Goal: Transaction & Acquisition: Purchase product/service

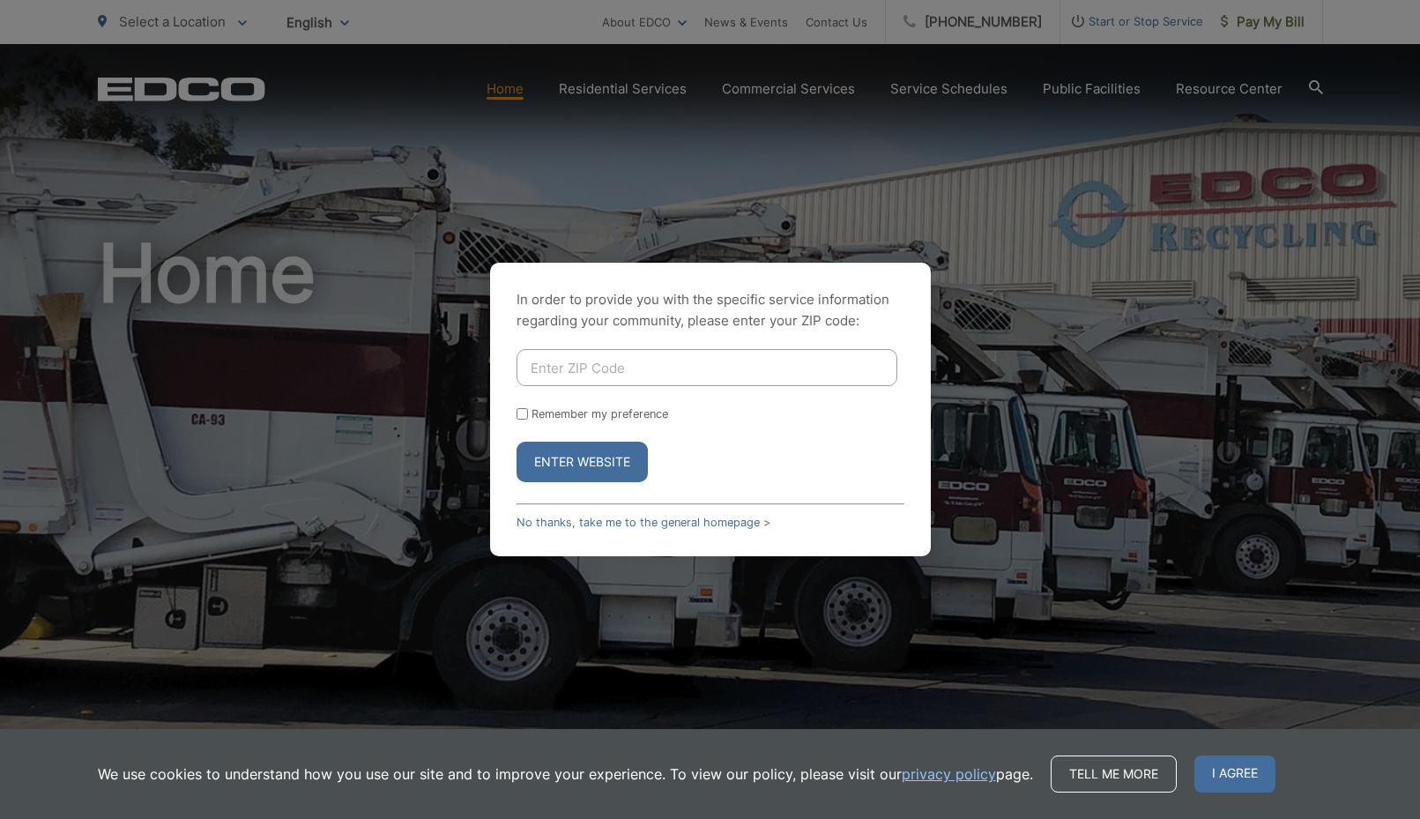
click at [623, 363] on input "Enter ZIP Code" at bounding box center [707, 367] width 381 height 37
type input "92026"
click at [593, 463] on button "Enter Website" at bounding box center [582, 462] width 131 height 41
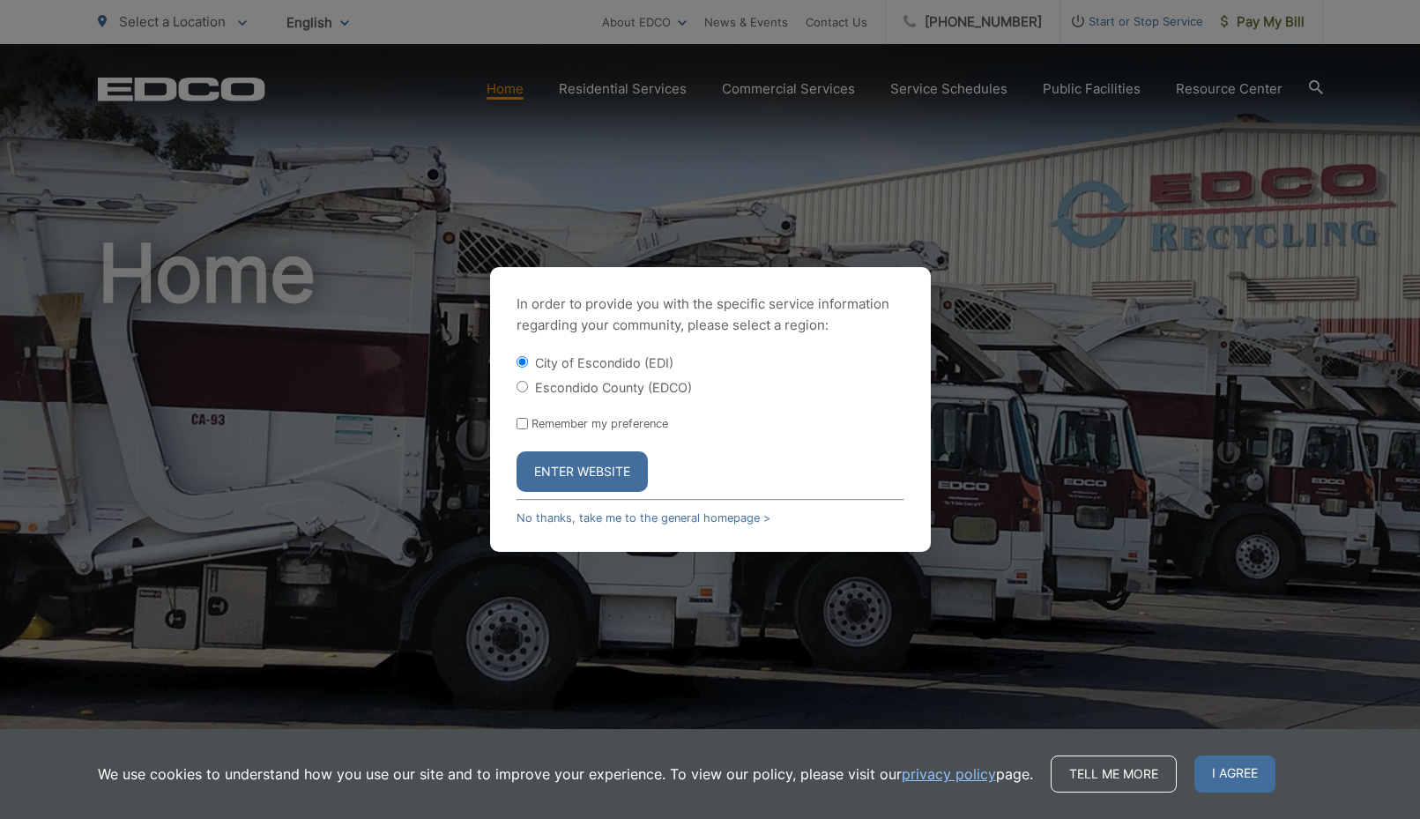
click at [518, 390] on input "Escondido County (EDCO)" at bounding box center [522, 386] width 11 height 11
radio input "true"
click at [582, 469] on button "Enter Website" at bounding box center [582, 471] width 131 height 41
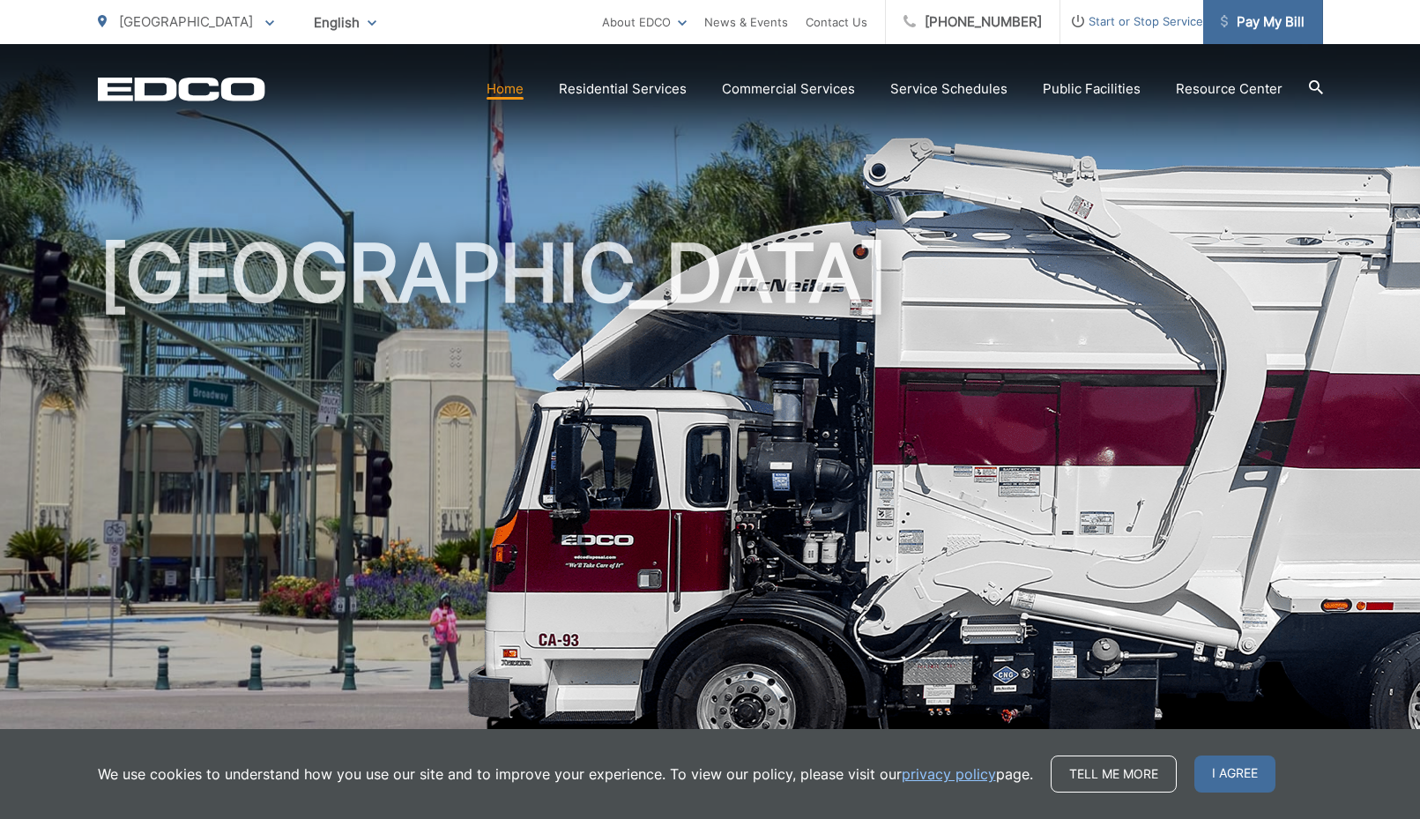
click at [1268, 15] on span "Pay My Bill" at bounding box center [1263, 21] width 84 height 21
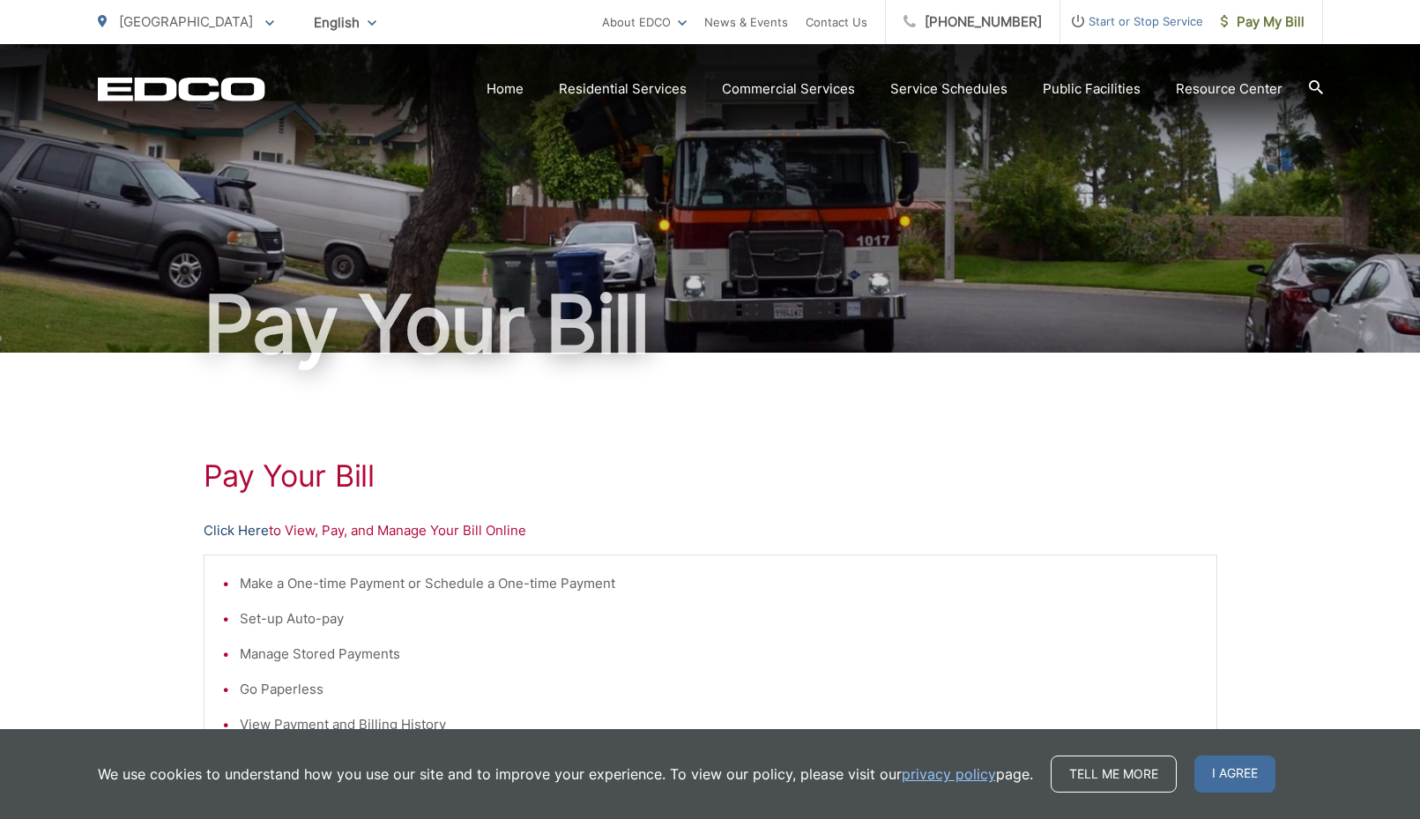
click at [229, 531] on link "Click Here" at bounding box center [236, 530] width 65 height 21
